Goal: Navigation & Orientation: Understand site structure

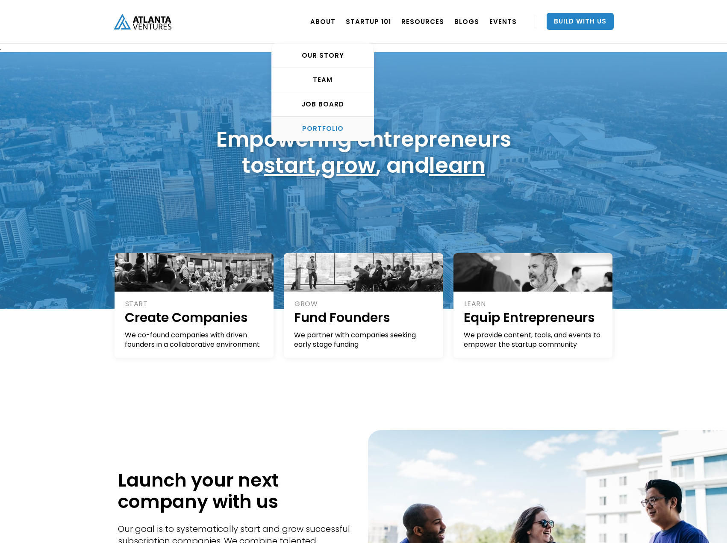
click at [332, 122] on link "PORTFOLIO" at bounding box center [323, 129] width 102 height 24
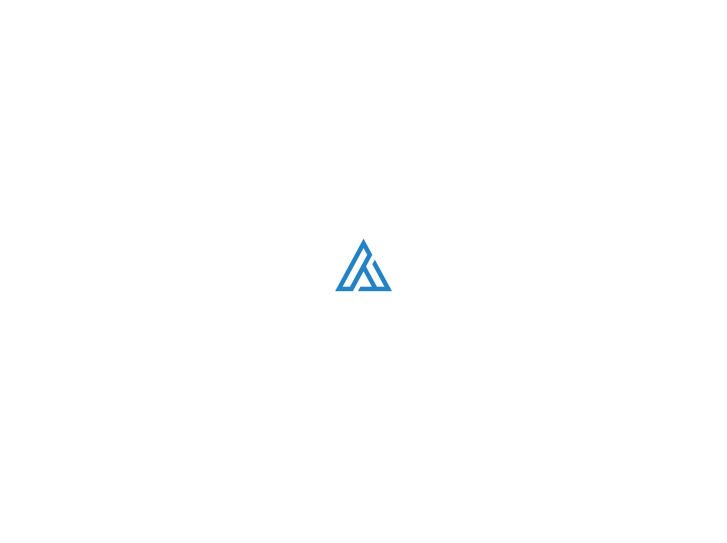
scroll to position [536, 0]
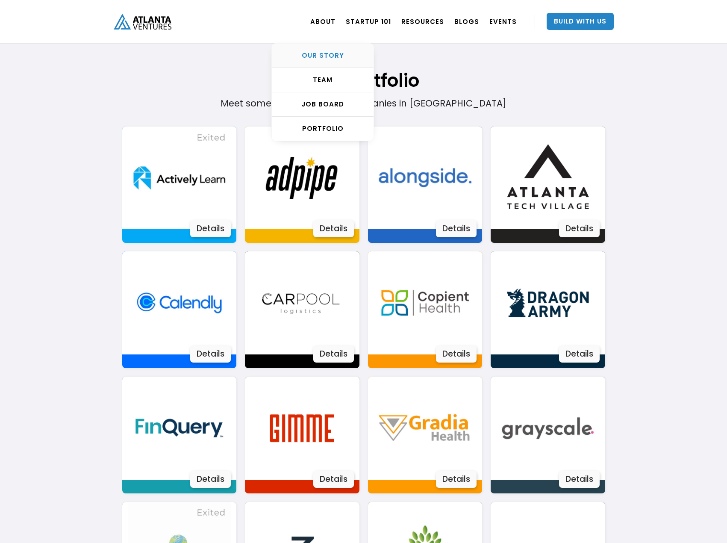
click at [325, 51] on div "OUR STORY" at bounding box center [323, 55] width 102 height 9
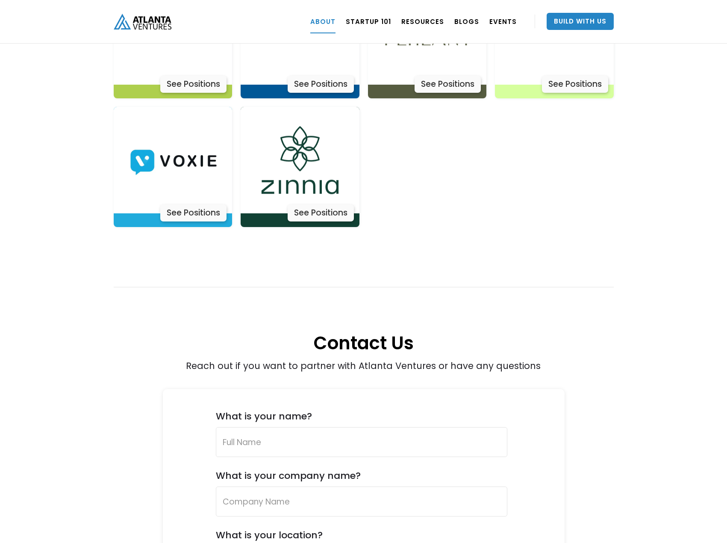
scroll to position [2993, 0]
